Goal: Check status: Check status

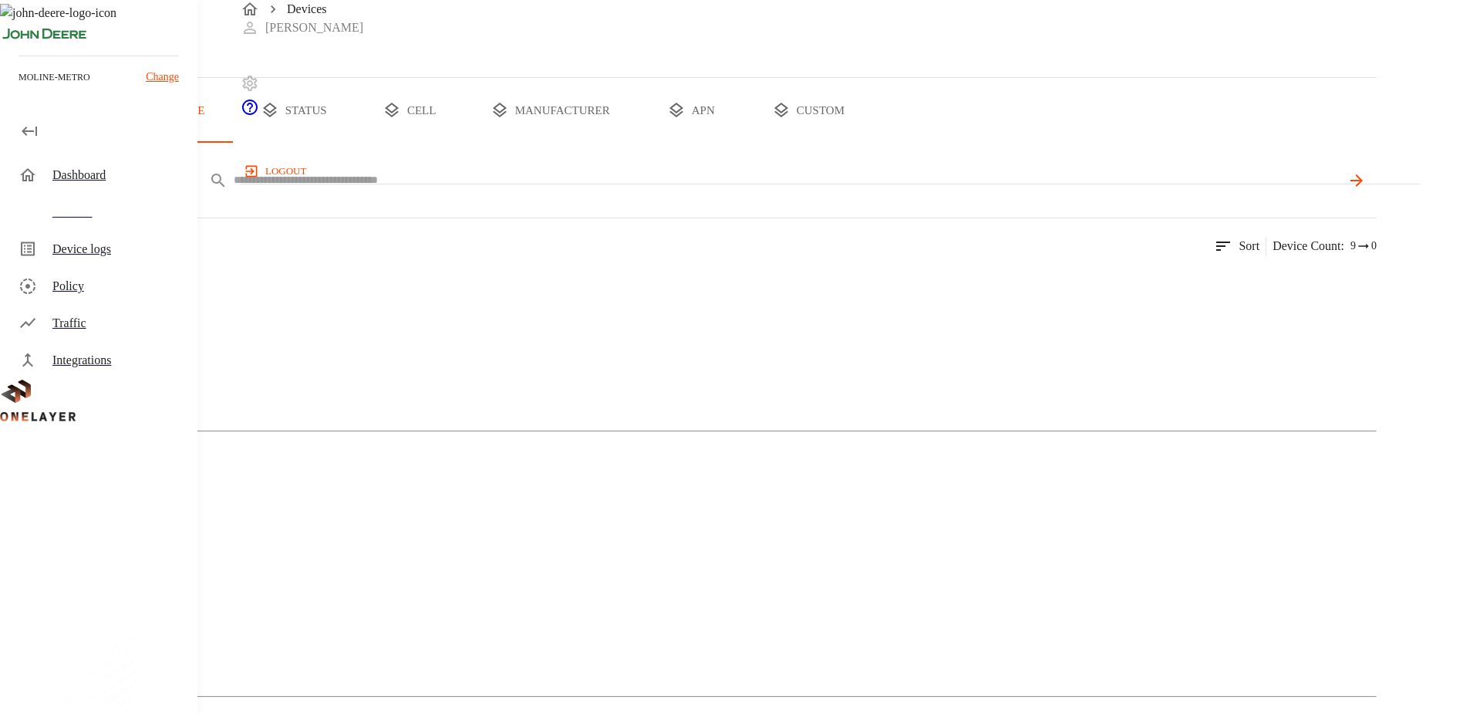
click at [503, 191] on input "text" at bounding box center [787, 180] width 1107 height 22
paste input "**********"
type input "**********"
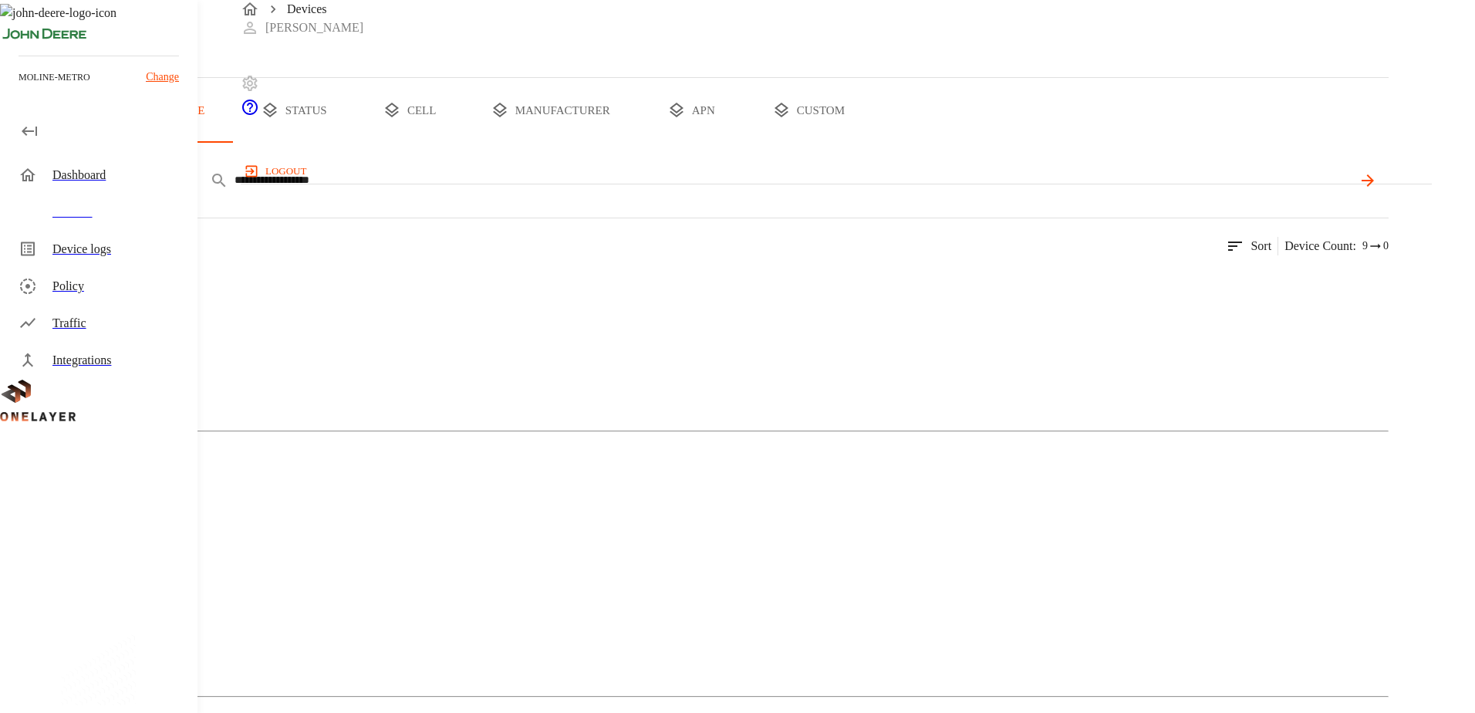
click at [410, 433] on li "ICCID" at bounding box center [431, 443] width 170 height 41
type input "*****"
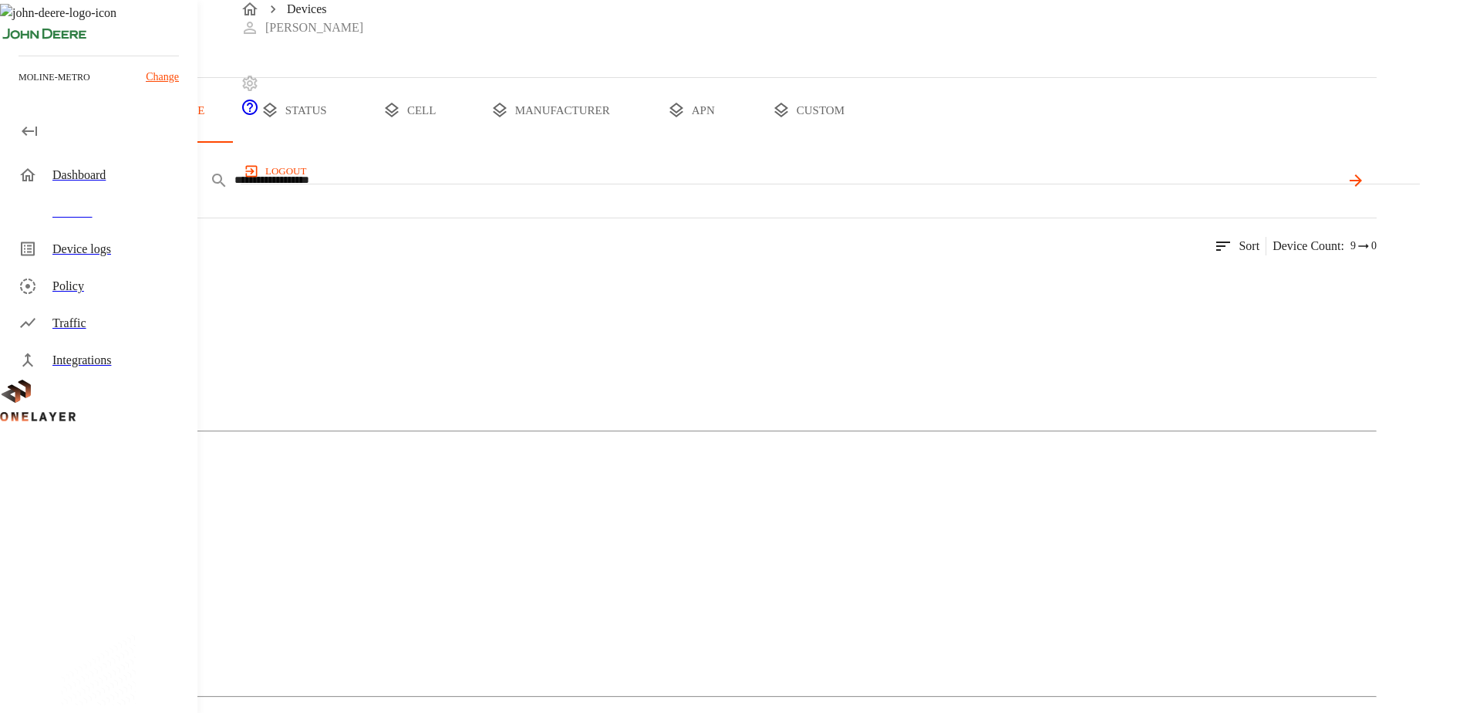
click at [1365, 190] on icon at bounding box center [1356, 180] width 19 height 19
click at [120, 292] on img at bounding box center [75, 283] width 89 height 19
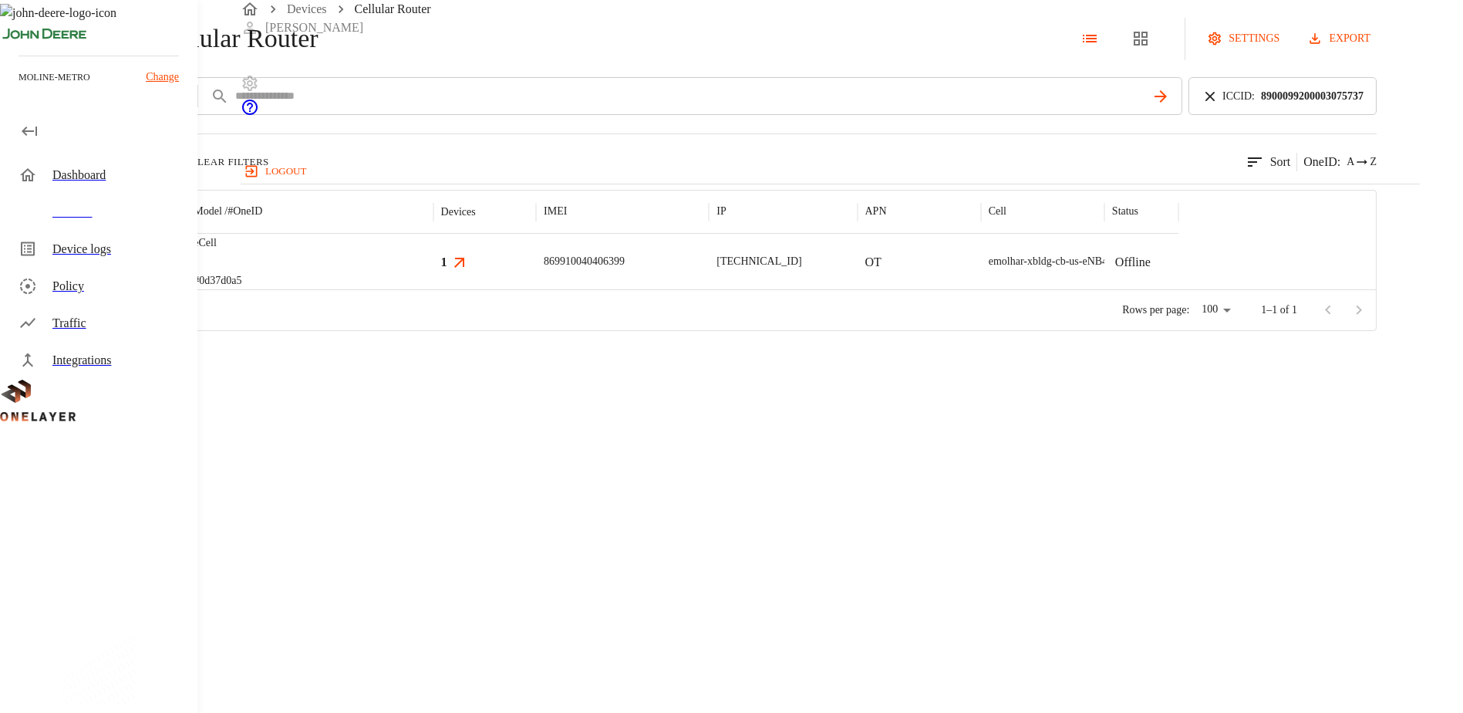
click at [186, 289] on div at bounding box center [126, 262] width 120 height 56
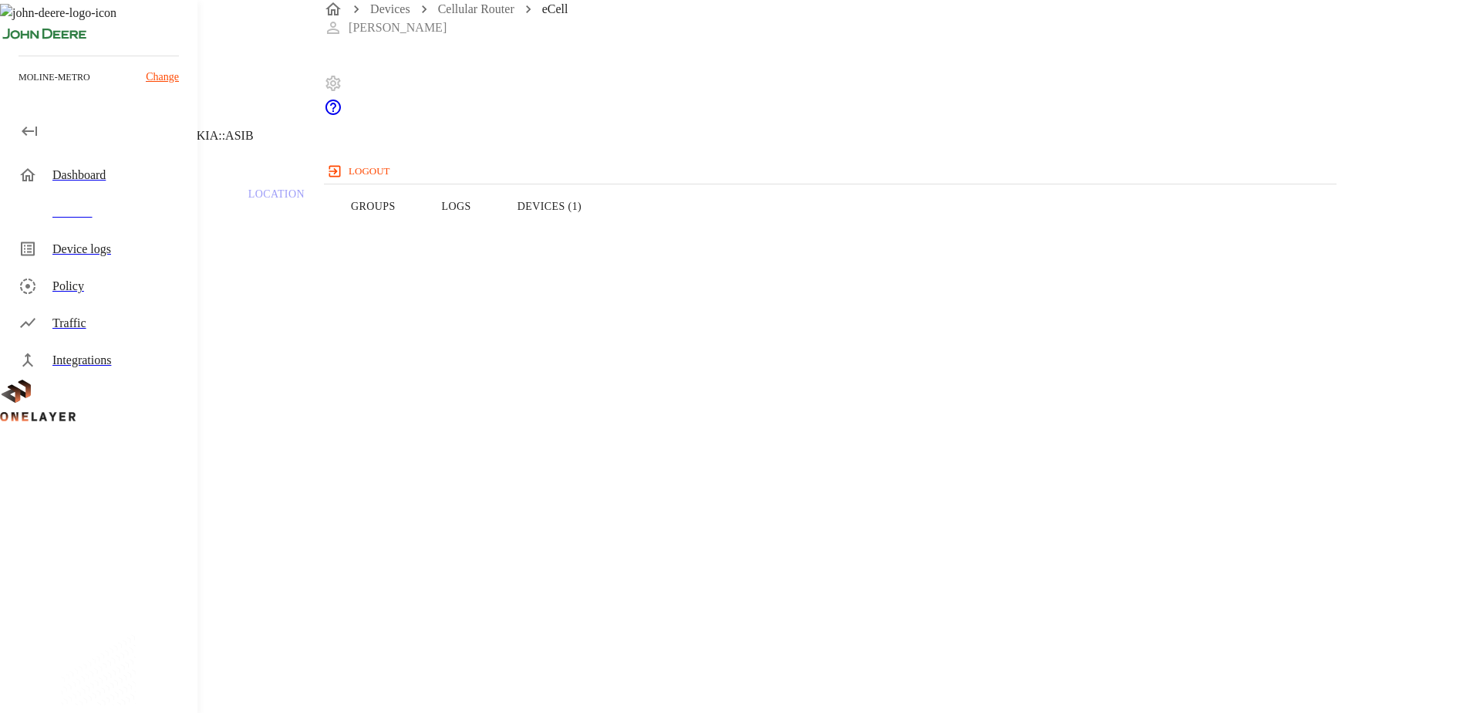
click at [605, 238] on button "Devices (1)" at bounding box center [549, 206] width 110 height 98
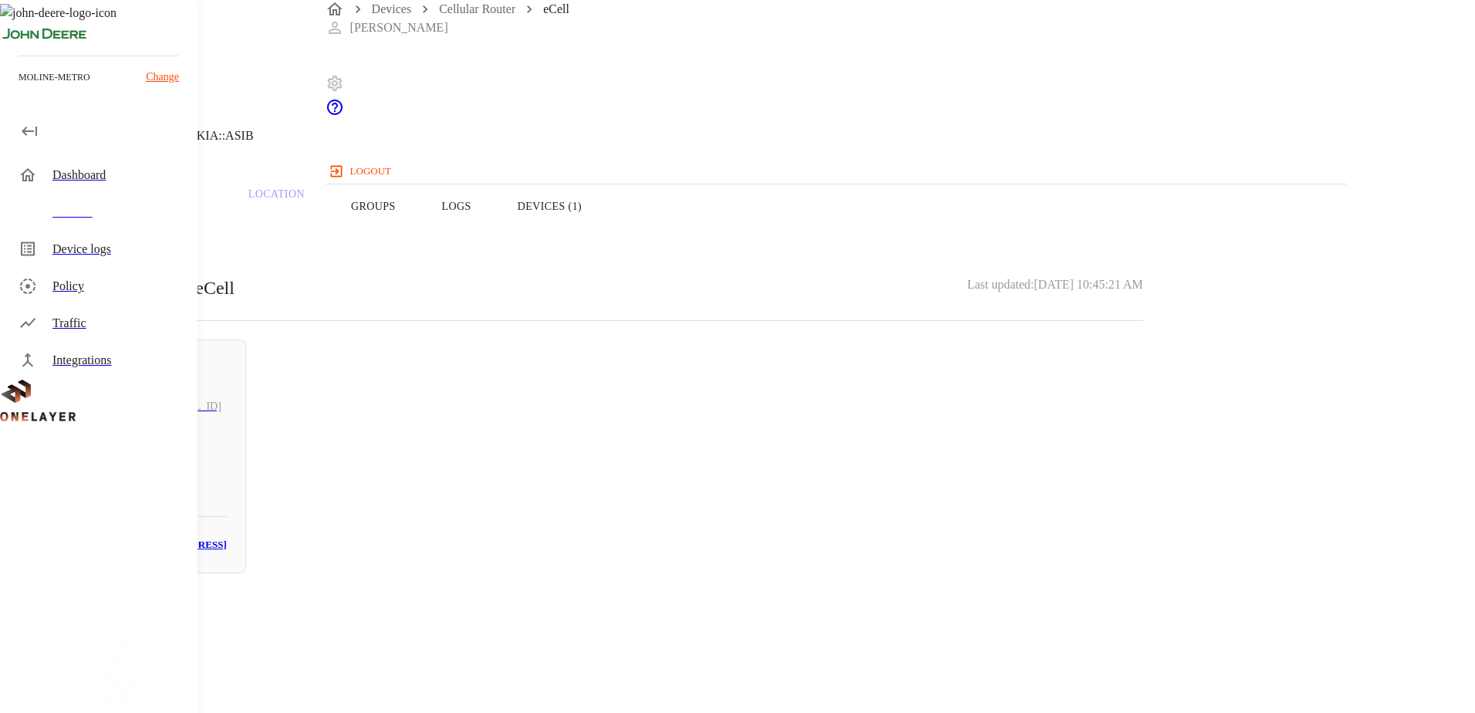
click at [221, 413] on h6 "[TECHNICAL_ID]" at bounding box center [178, 406] width 85 height 17
drag, startPoint x: 900, startPoint y: 296, endPoint x: 823, endPoint y: 292, distance: 77.2
click at [823, 626] on section "MAC address: BC:A1:3A:45:40:C8" at bounding box center [590, 650] width 1106 height 49
copy p "[MAC_ADDRESS]"
click at [366, 144] on header "ap-345630 SES-imagotag 10.137.84.136 #c130db9b Cell #DH240725609::NOKIA::ASIB" at bounding box center [590, 78] width 1180 height 157
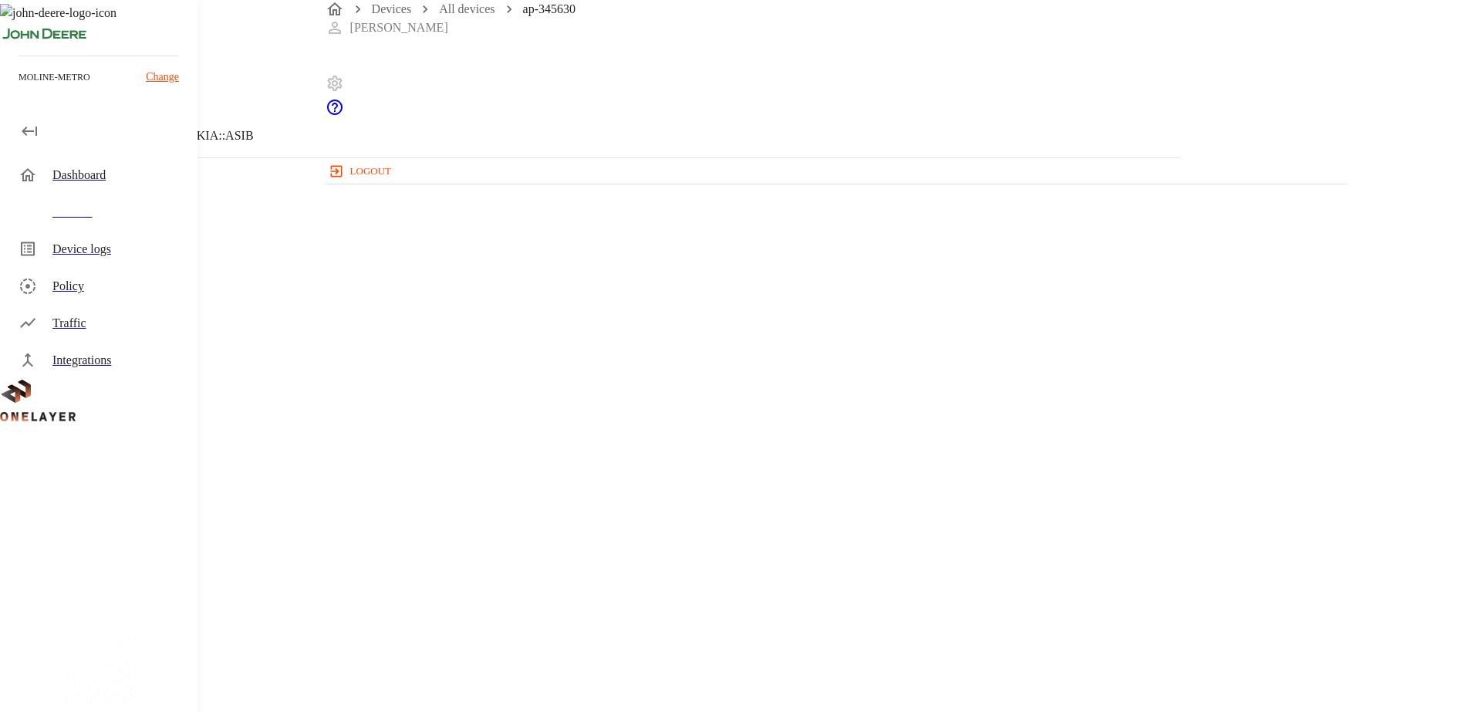
click at [19, 88] on icon at bounding box center [9, 78] width 19 height 19
click at [106, 234] on button "Overview" at bounding box center [53, 206] width 106 height 98
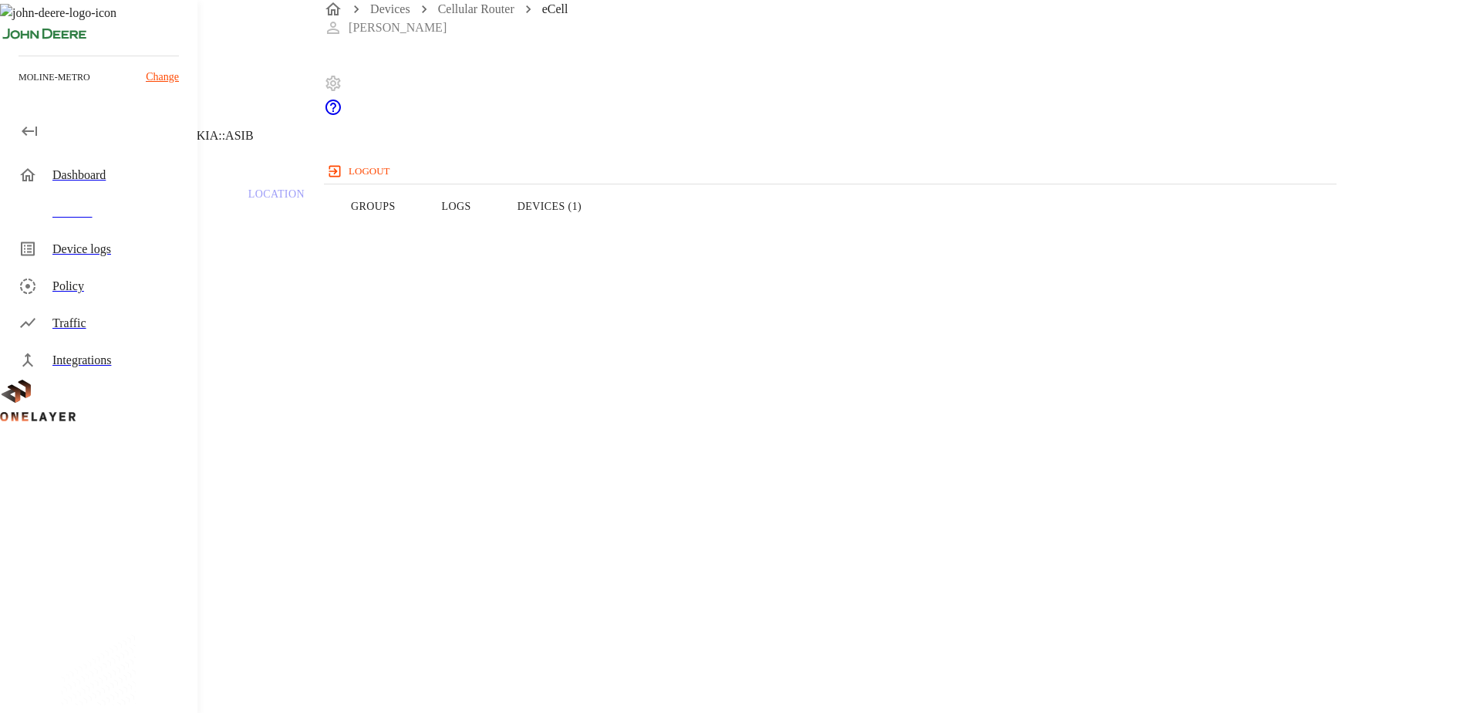
click at [494, 230] on button "Logs" at bounding box center [457, 206] width 76 height 98
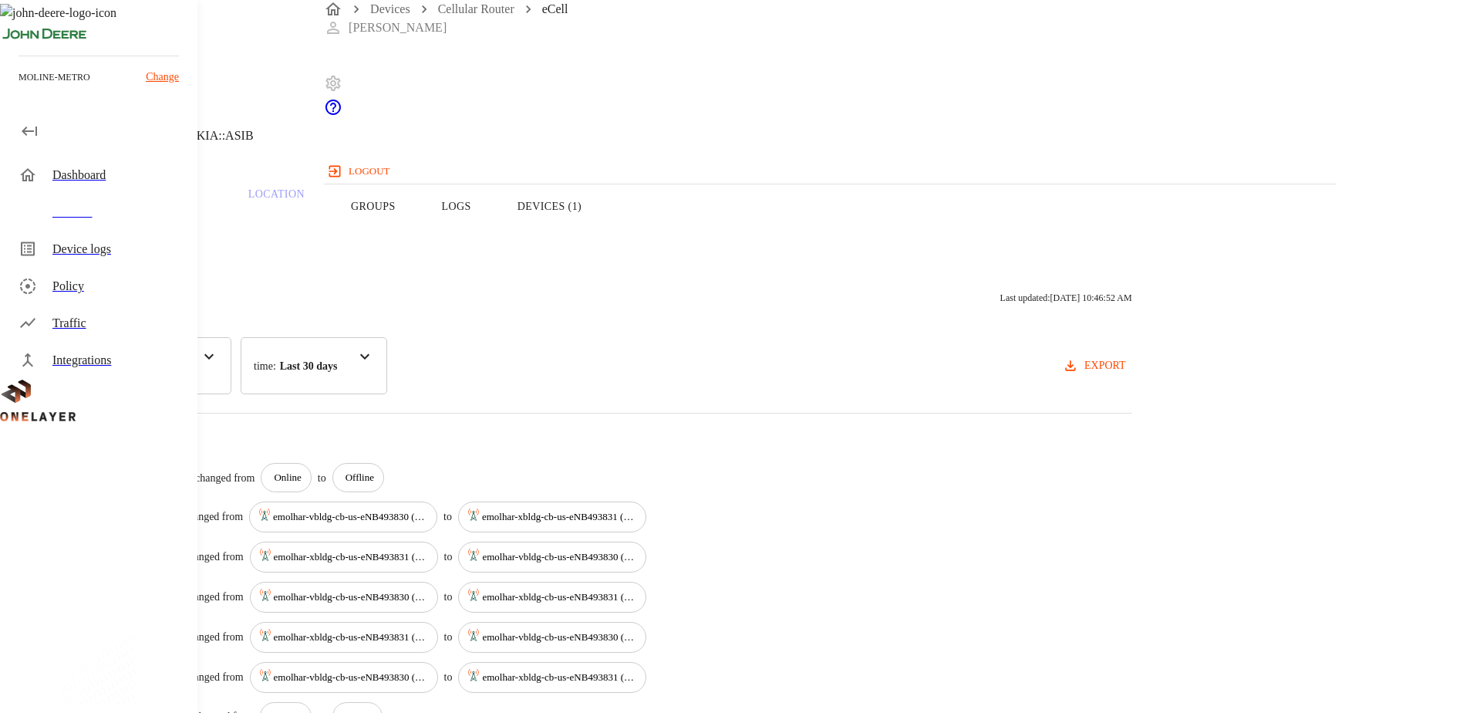
click at [19, 88] on icon at bounding box center [9, 78] width 19 height 19
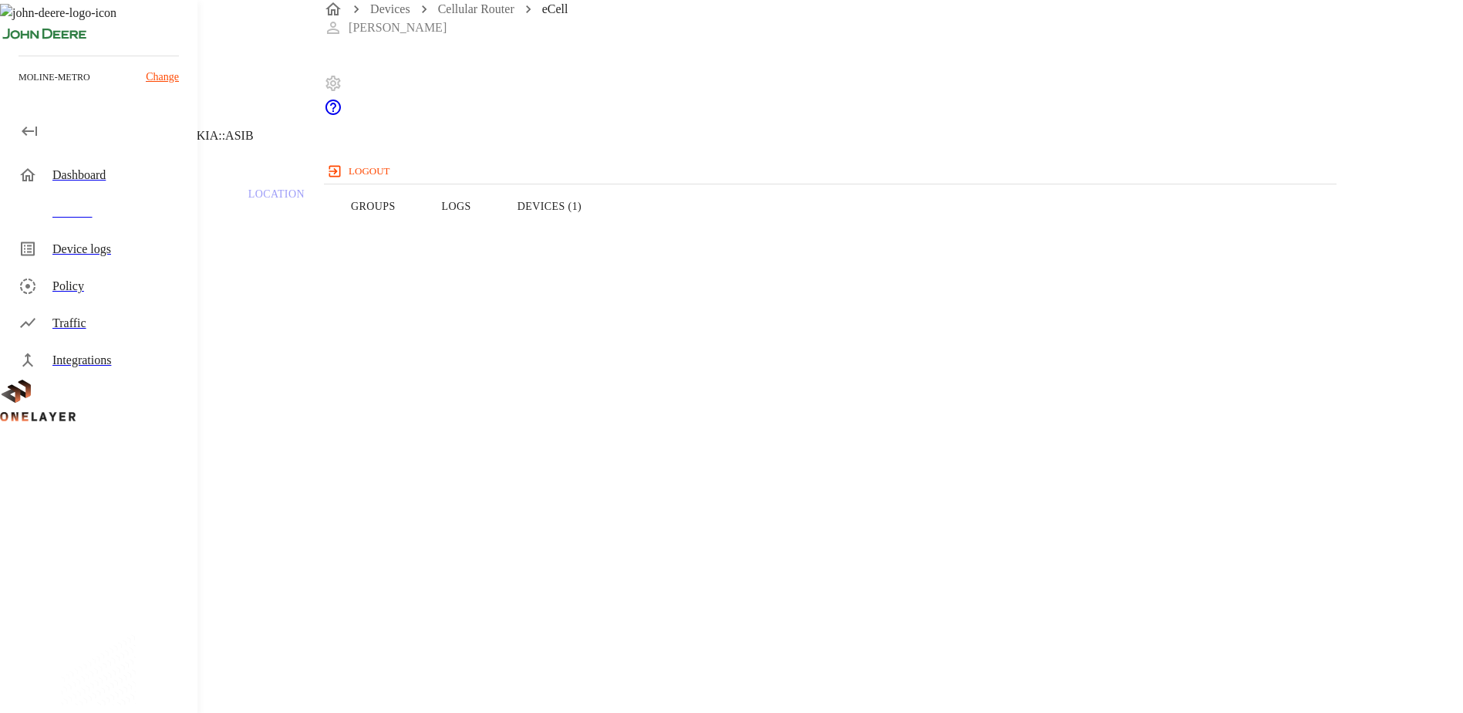
click at [494, 239] on button "Logs" at bounding box center [457, 206] width 76 height 98
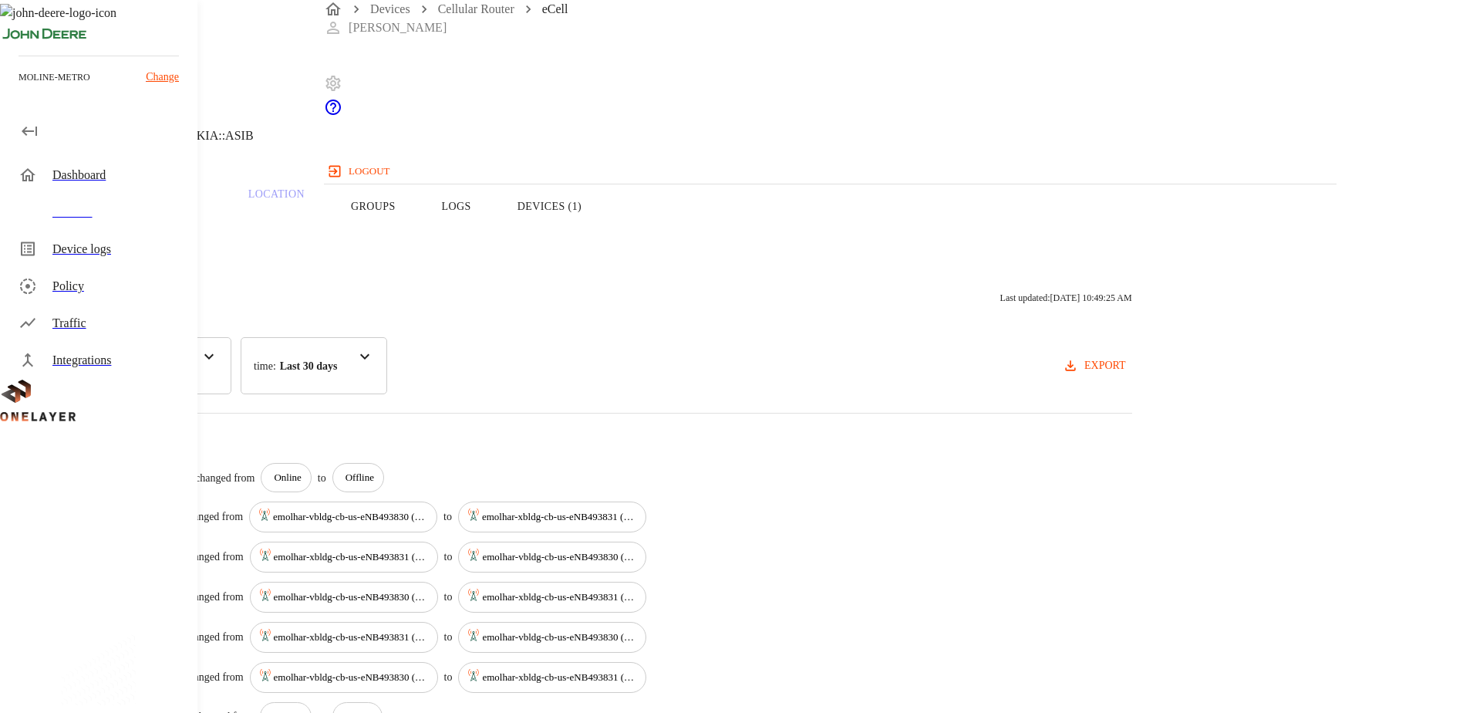
click at [366, 142] on header "eCell [TECHNICAL_ID] #0d37d0a5 Cell #DH240725609::NOKIA::ASIB" at bounding box center [585, 78] width 1171 height 157
click at [106, 231] on button "Overview" at bounding box center [53, 206] width 106 height 98
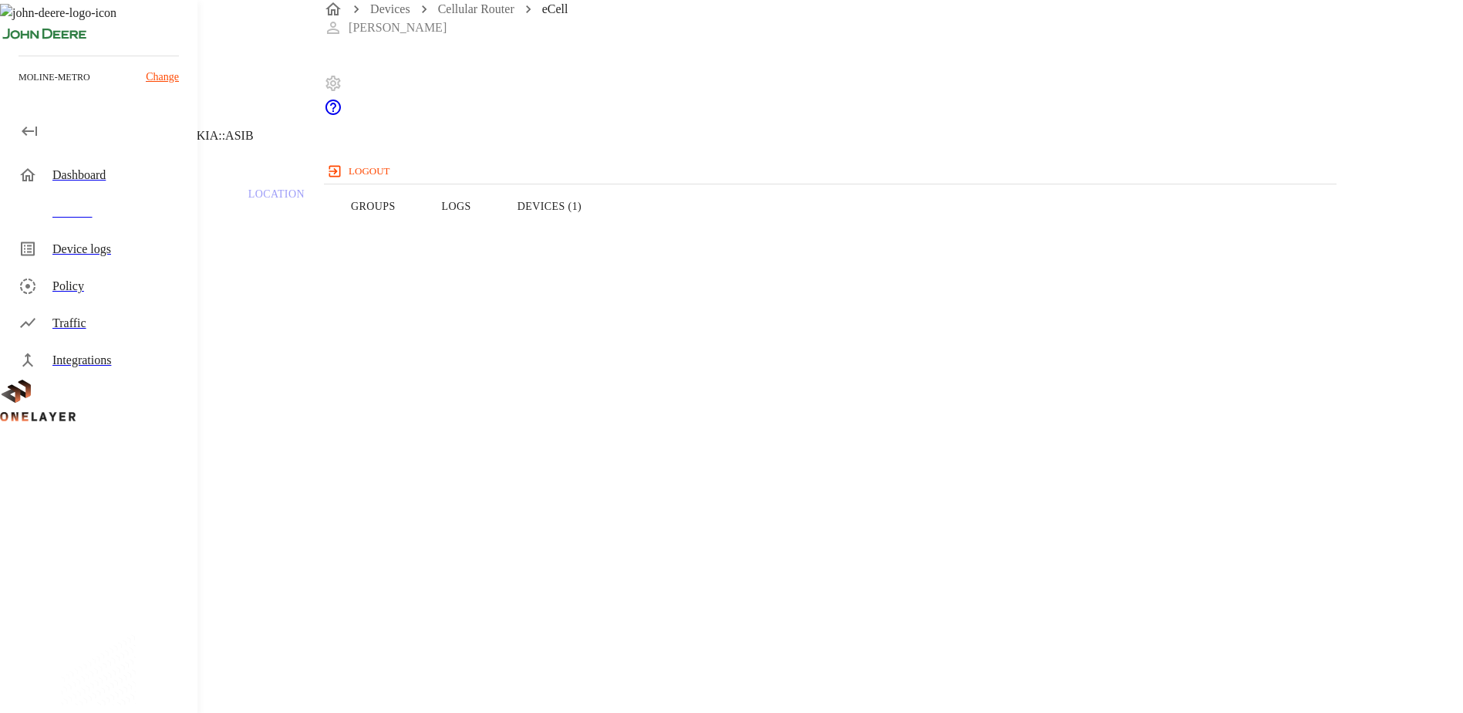
click at [605, 231] on button "Devices (1)" at bounding box center [549, 206] width 110 height 98
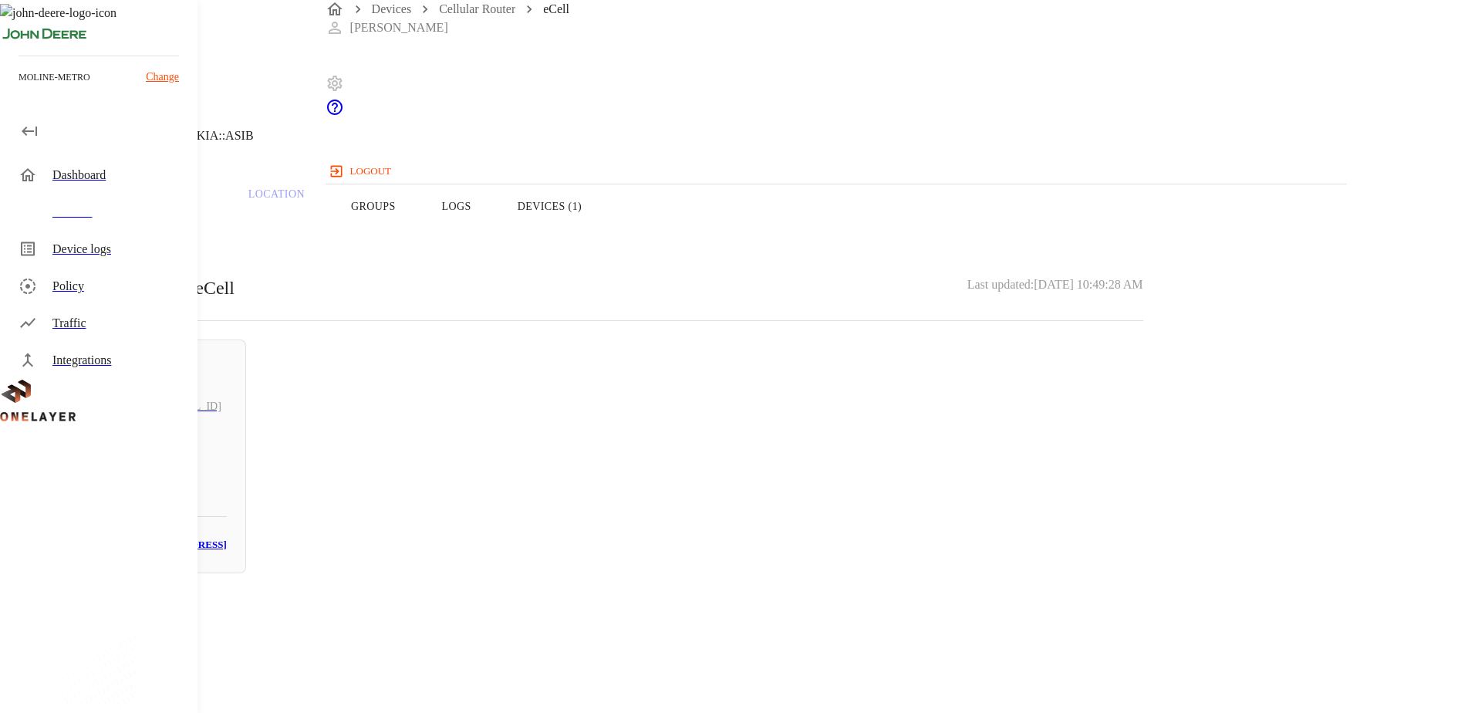
click at [106, 231] on button "Overview" at bounding box center [53, 206] width 106 height 98
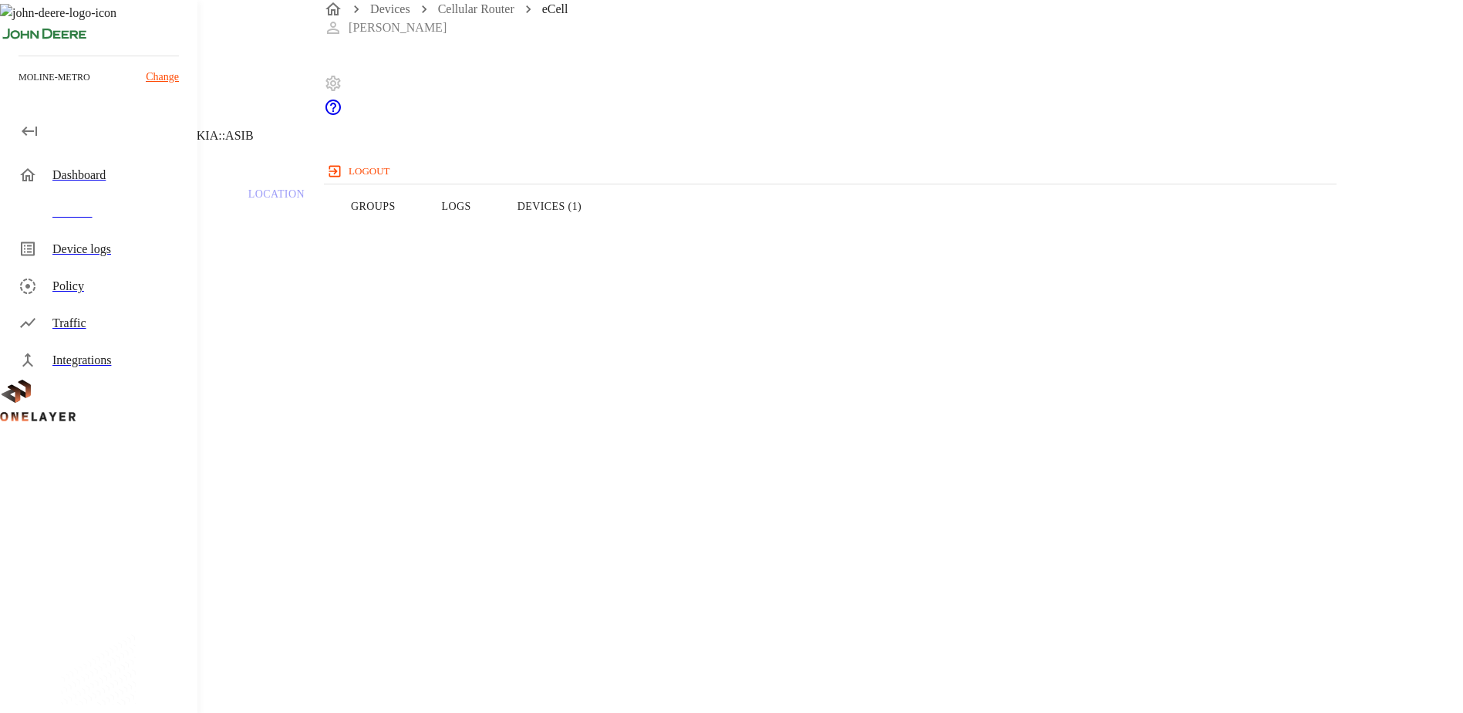
click at [19, 88] on icon at bounding box center [9, 78] width 19 height 19
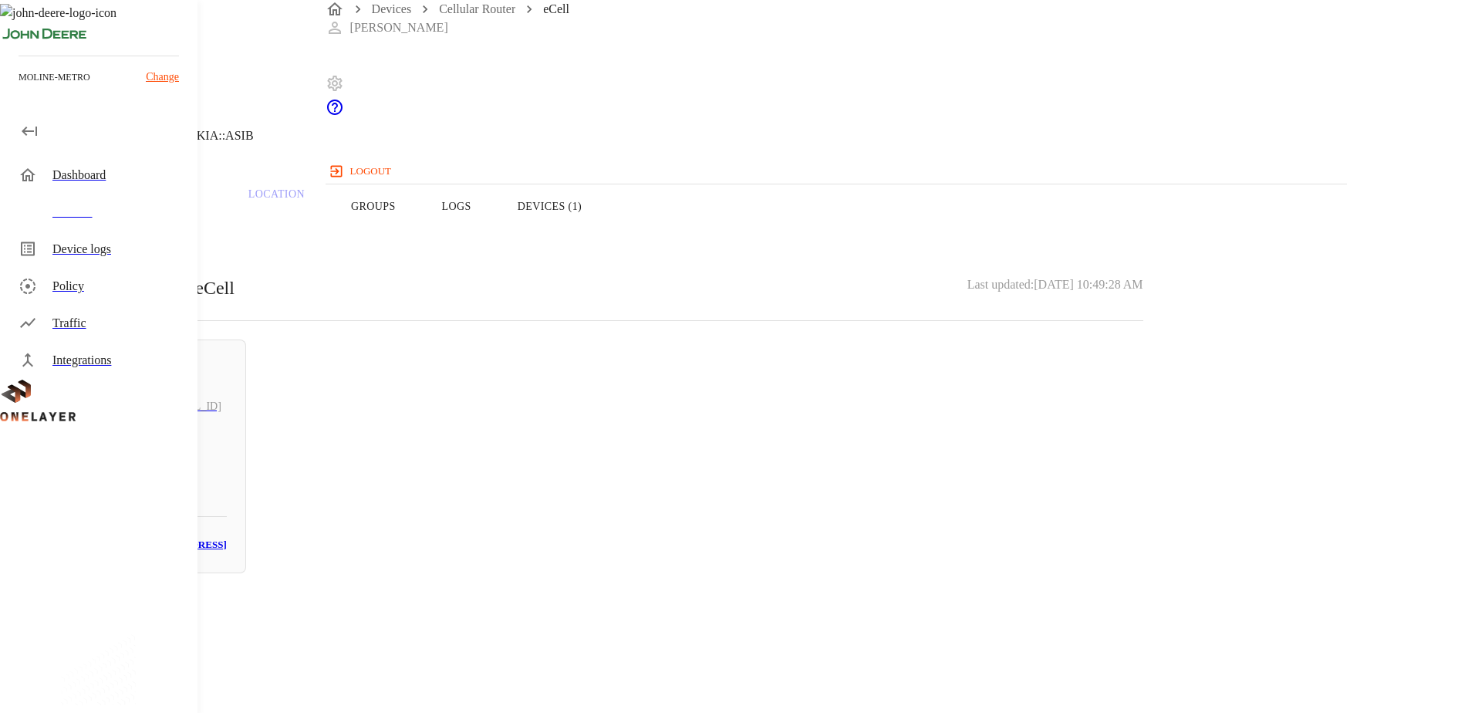
click at [19, 88] on icon at bounding box center [9, 78] width 19 height 19
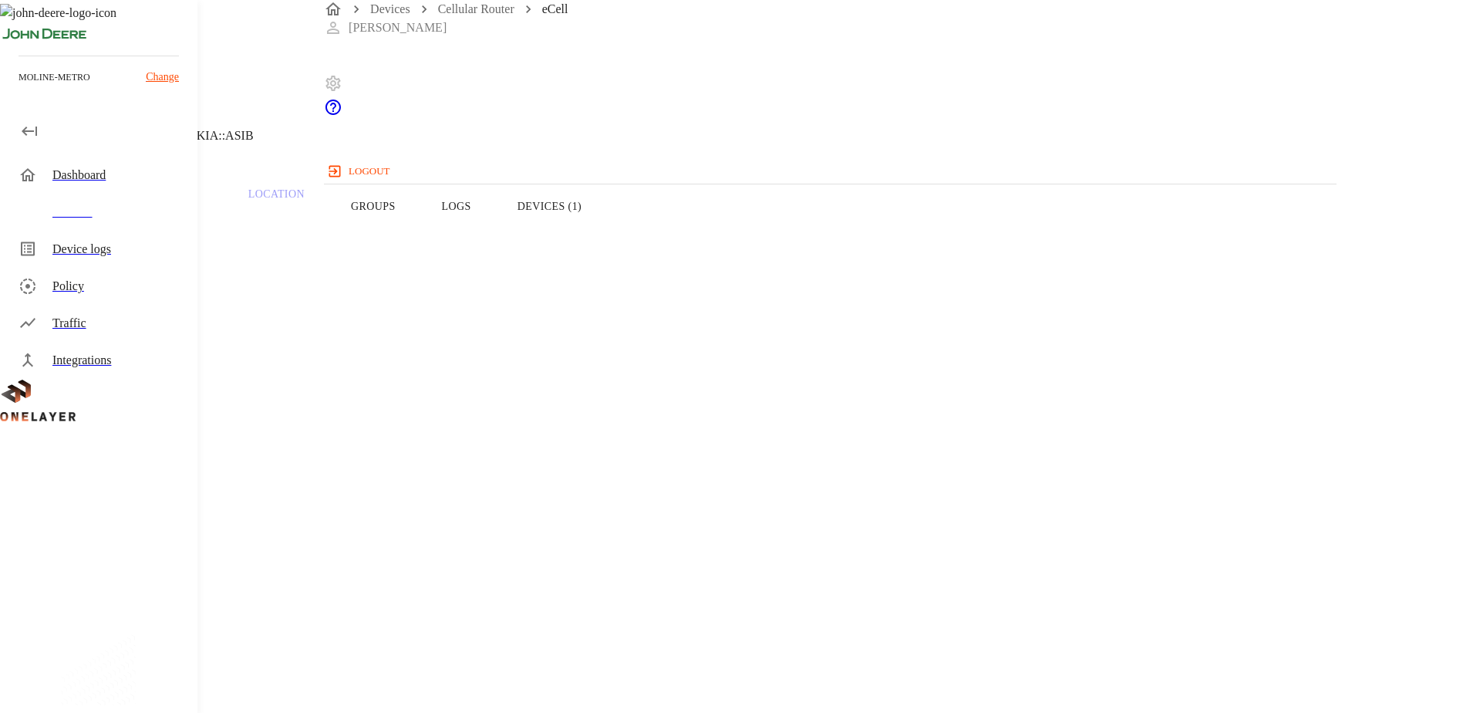
click at [19, 88] on icon at bounding box center [9, 78] width 19 height 19
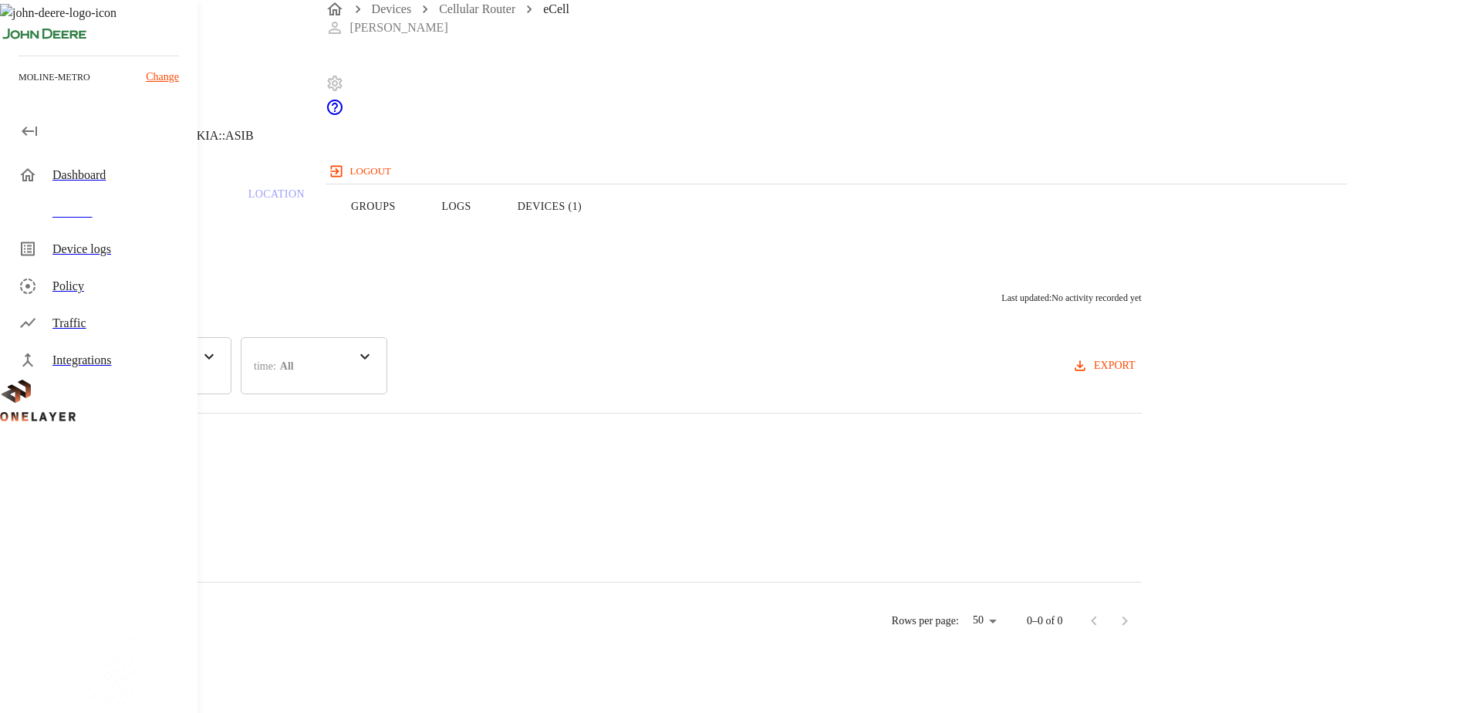
click at [19, 88] on icon at bounding box center [9, 78] width 19 height 19
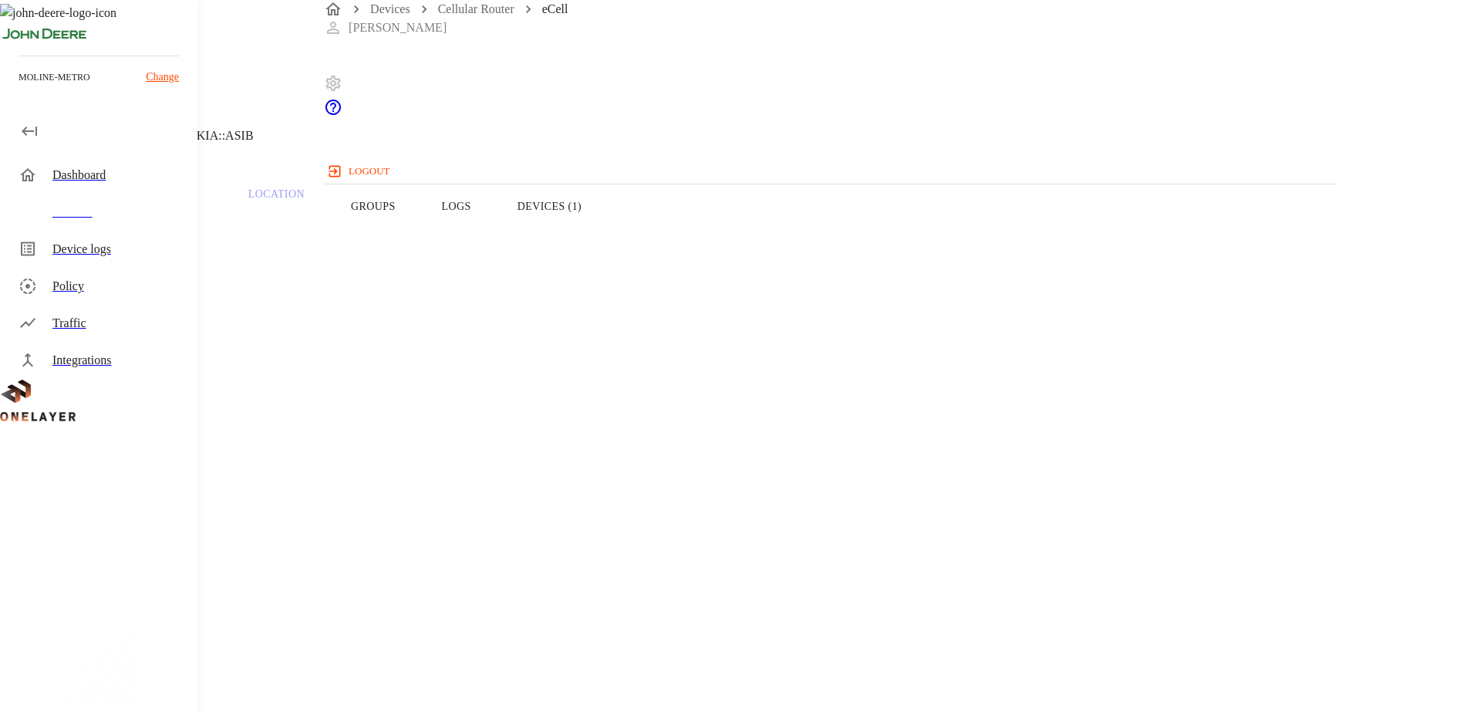
click at [369, 149] on div "eCell [TECHNICAL_ID] #0d37d0a5 Cell #DH240725609::NOKIA::ASIB" at bounding box center [585, 78] width 1171 height 157
click at [9, 86] on icon at bounding box center [4, 78] width 9 height 15
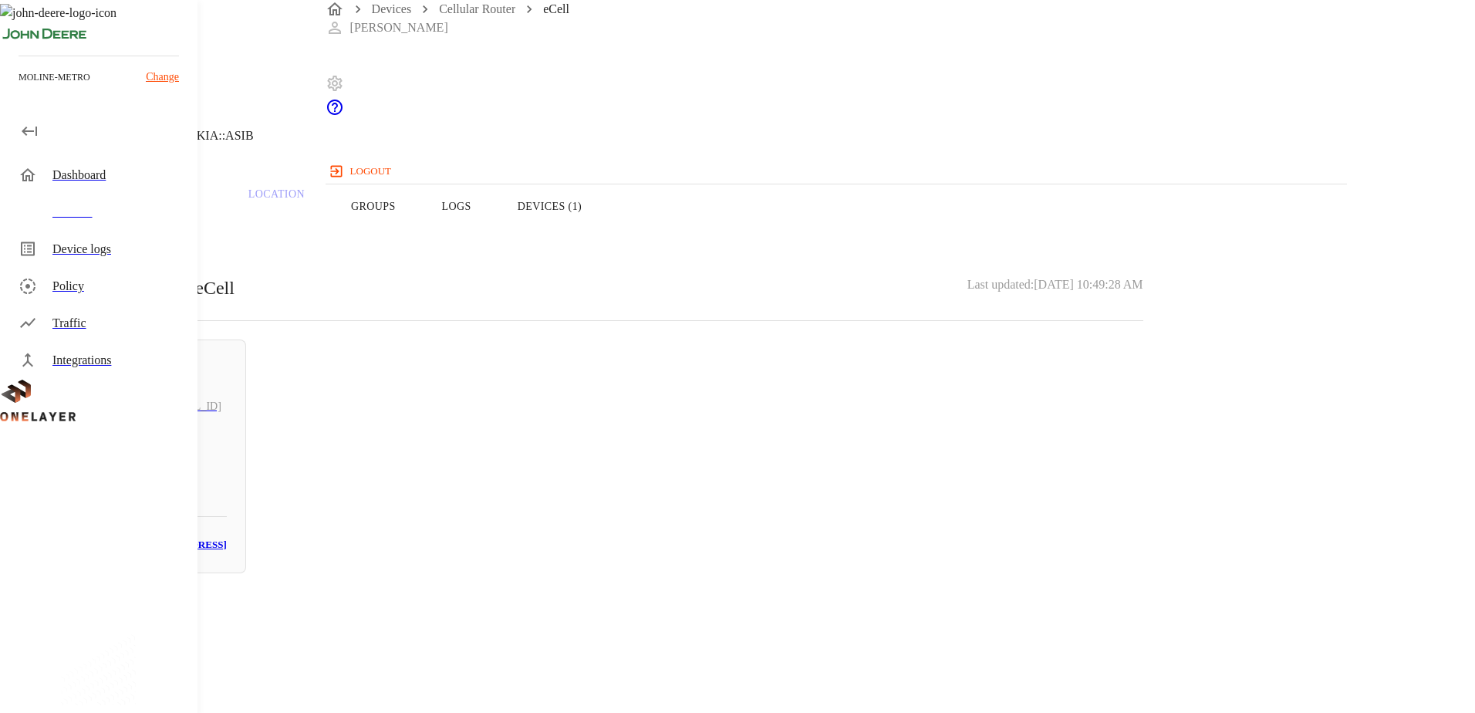
click at [9, 86] on icon at bounding box center [4, 78] width 9 height 15
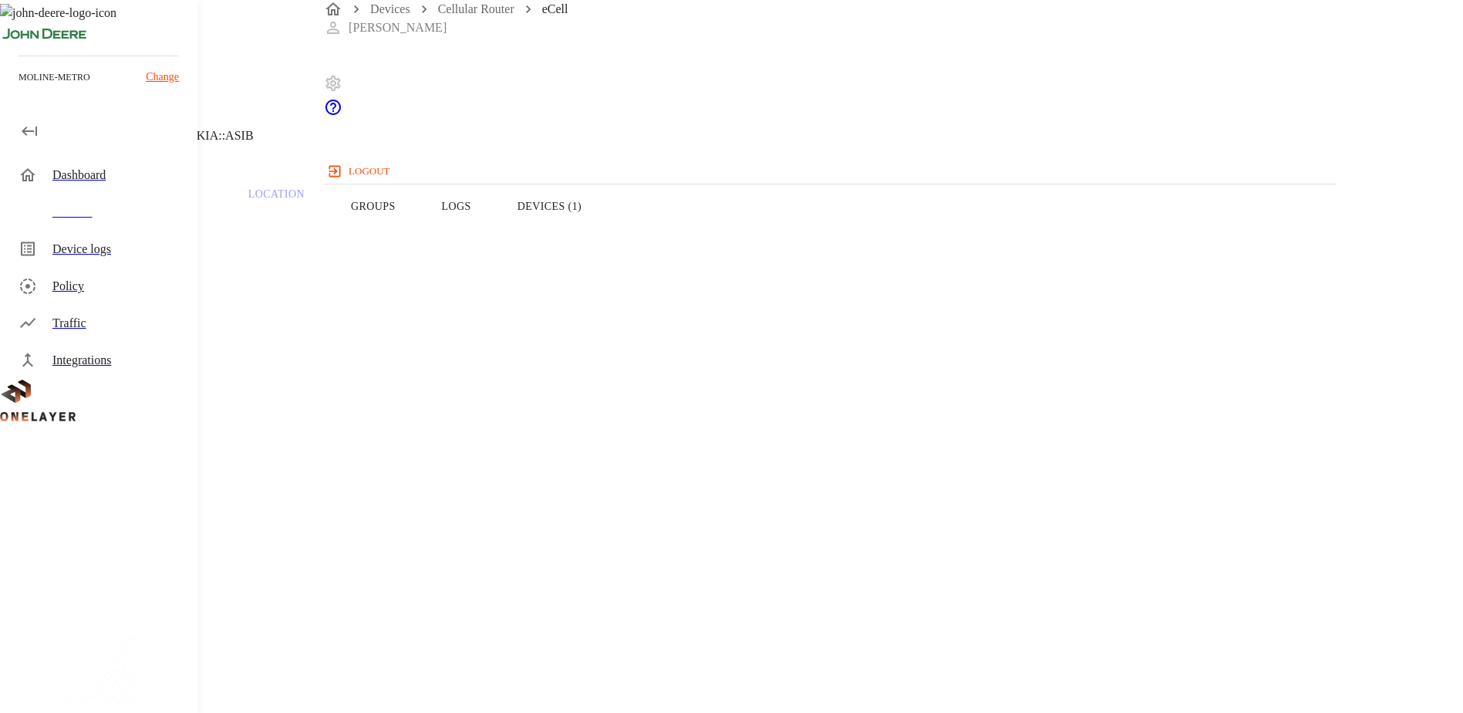
click at [9, 86] on icon at bounding box center [4, 78] width 9 height 15
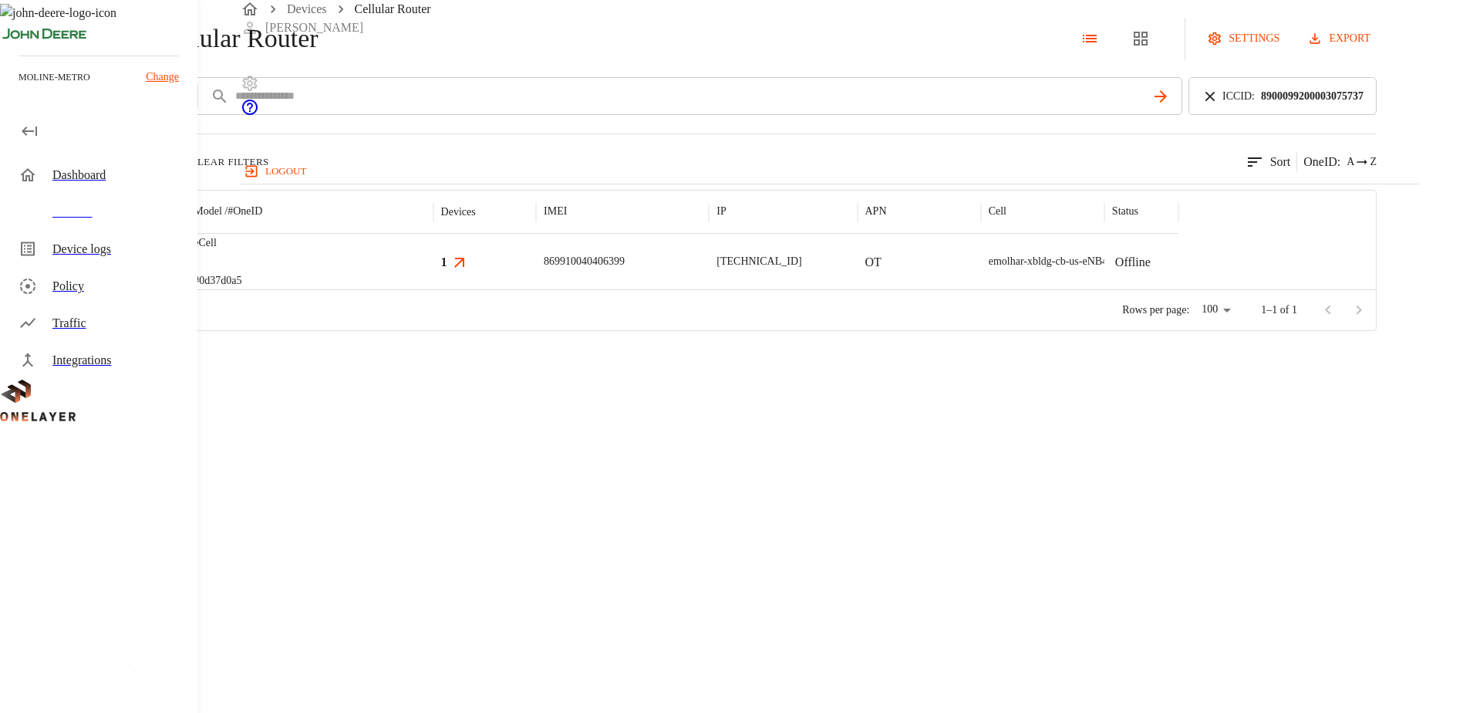
click at [131, 269] on img "MultiTech" at bounding box center [102, 261] width 57 height 15
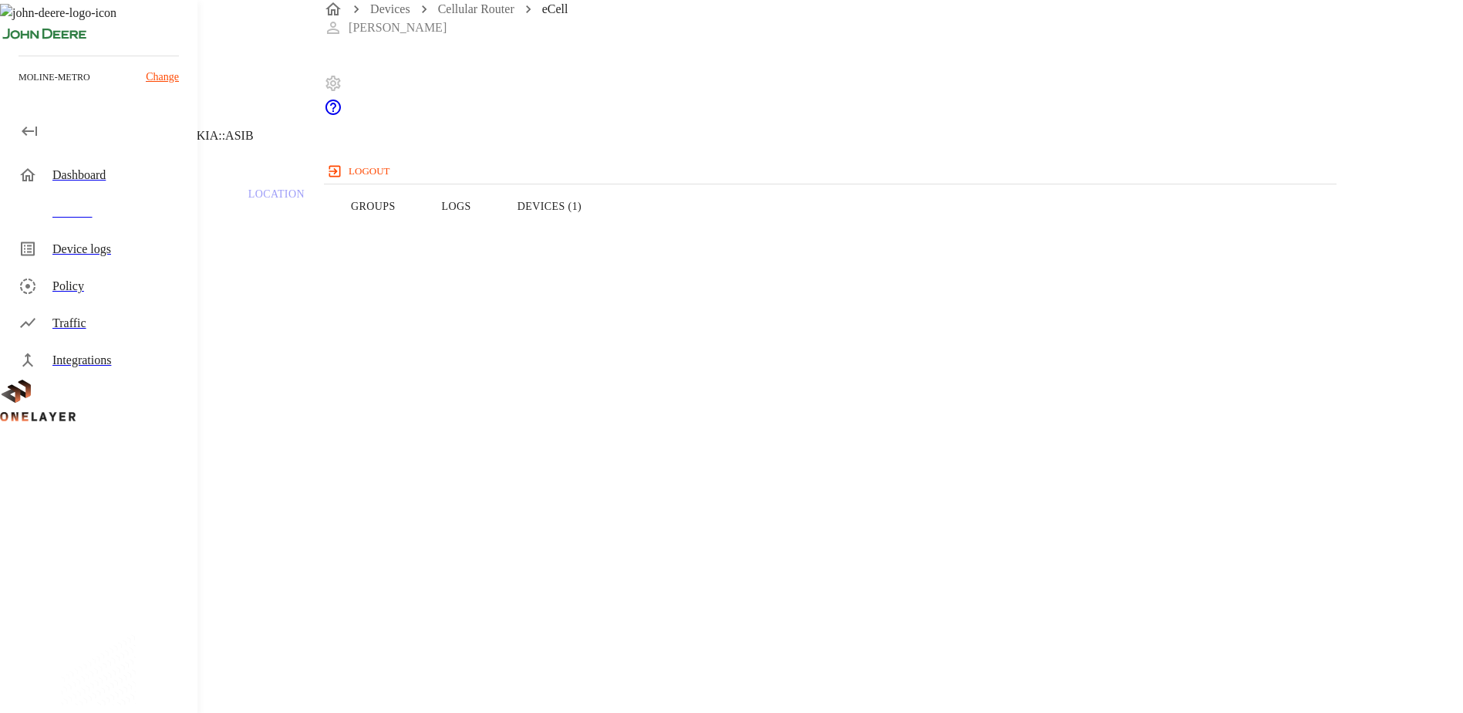
click at [19, 88] on icon at bounding box center [9, 78] width 19 height 19
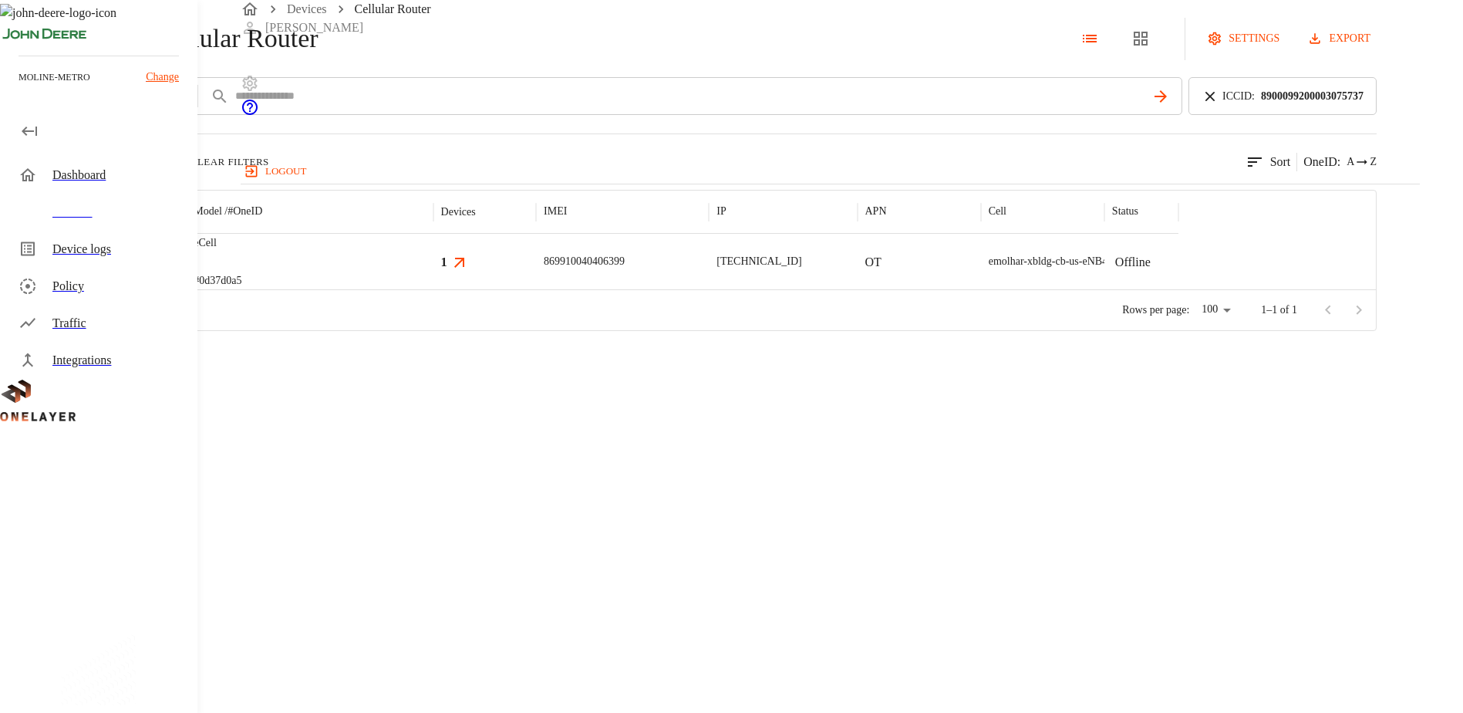
click at [131, 269] on img "MultiTech" at bounding box center [102, 261] width 57 height 15
